Goal: Find specific page/section: Find specific page/section

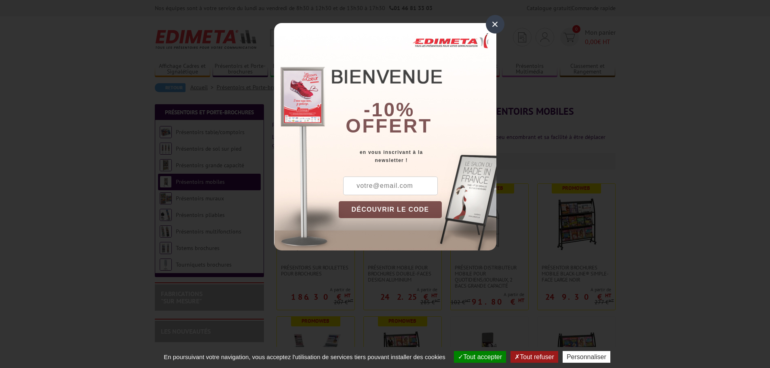
click at [491, 23] on div "×" at bounding box center [495, 24] width 19 height 19
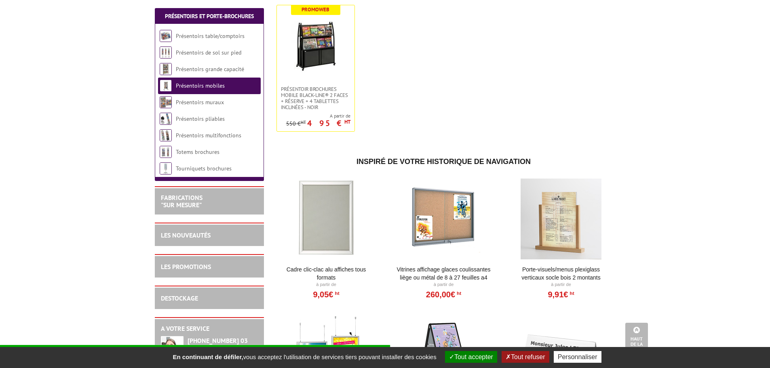
scroll to position [404, 0]
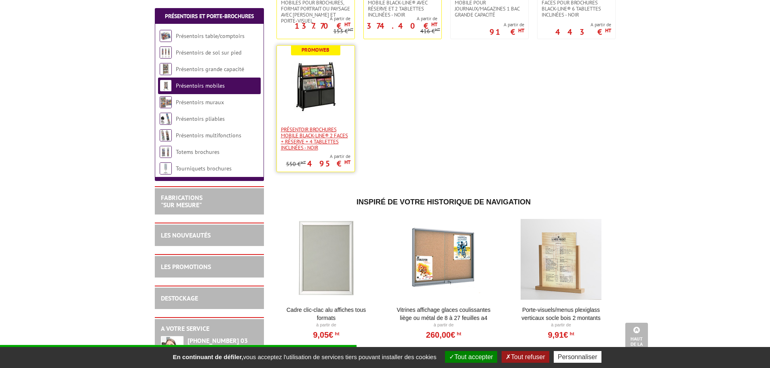
click at [298, 135] on span "Présentoir brochures mobile Black-Line® 2 faces + Réserve + 4 tablettes incliné…" at bounding box center [316, 139] width 70 height 24
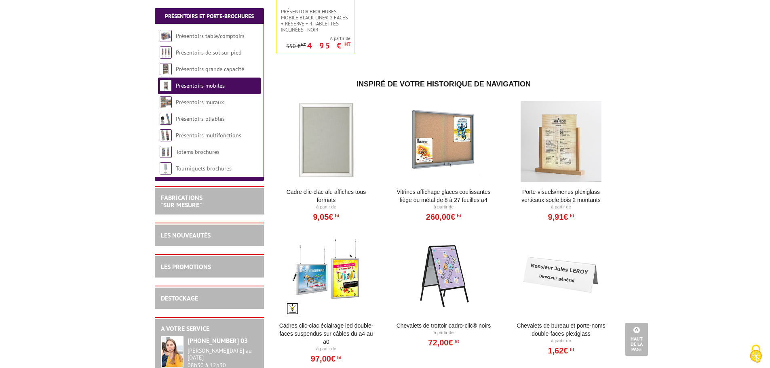
scroll to position [405, 0]
